Goal: Download file/media

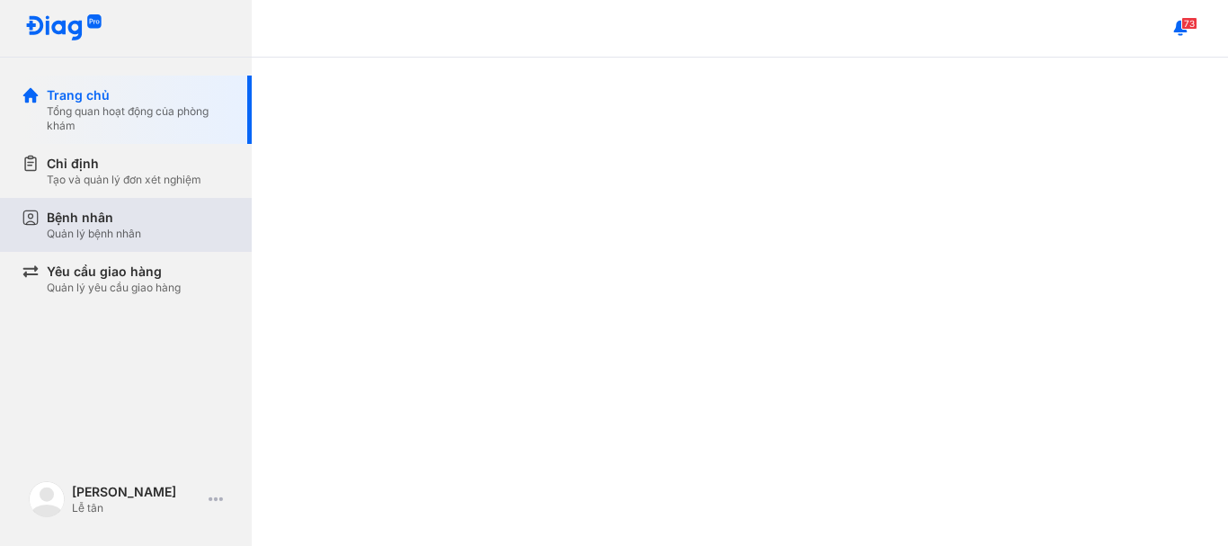
click at [127, 156] on div "Chỉ định" at bounding box center [124, 164] width 155 height 18
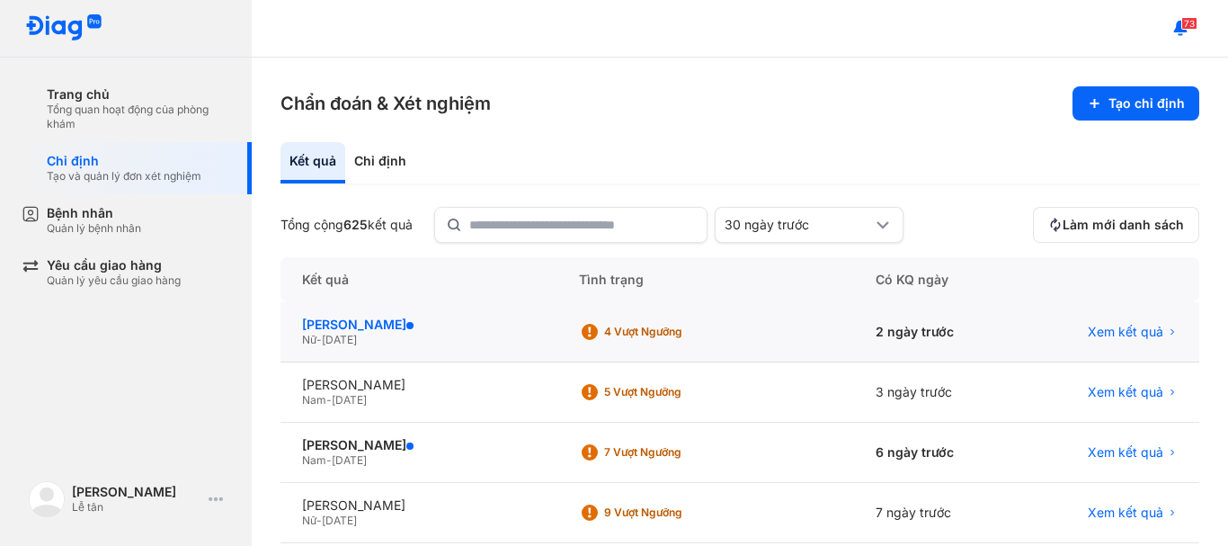
click at [371, 317] on div "[PERSON_NAME]" at bounding box center [419, 324] width 234 height 16
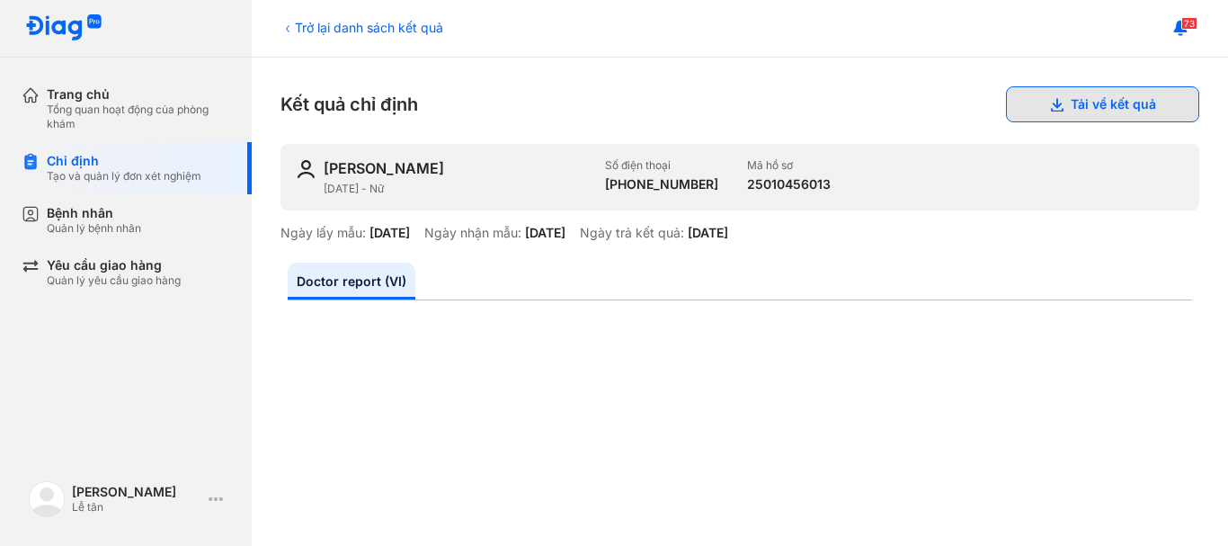
click at [1090, 106] on button "Tải về kết quả" at bounding box center [1102, 104] width 193 height 36
